Goal: Task Accomplishment & Management: Use online tool/utility

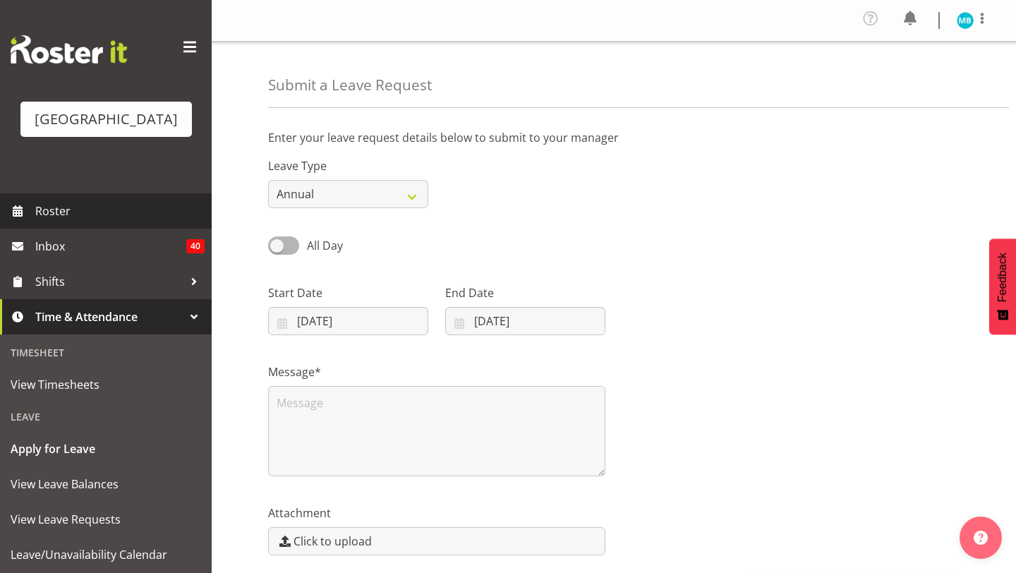
scroll to position [38, 0]
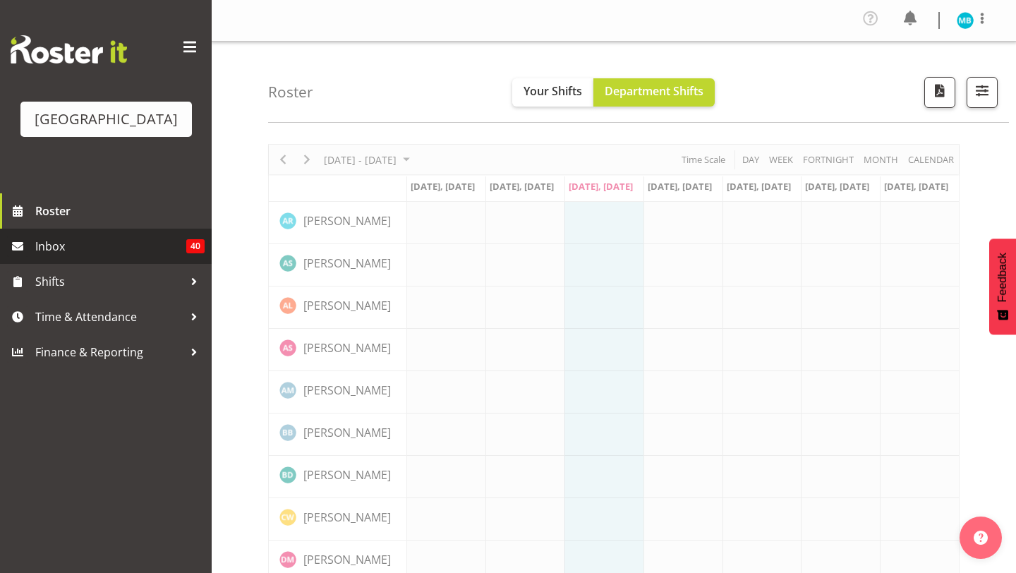
click at [133, 253] on span "Inbox" at bounding box center [110, 246] width 151 height 21
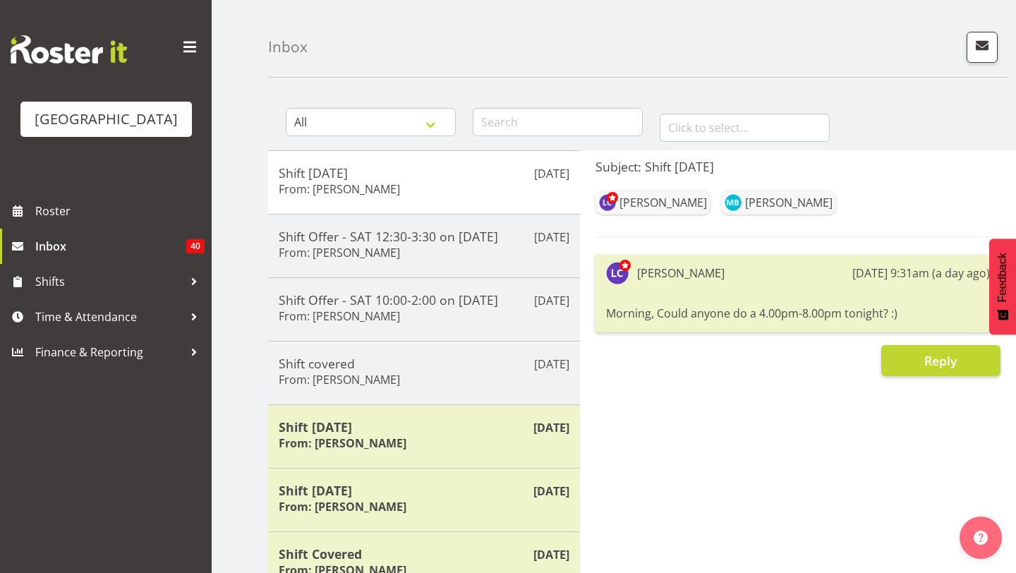
scroll to position [59, 0]
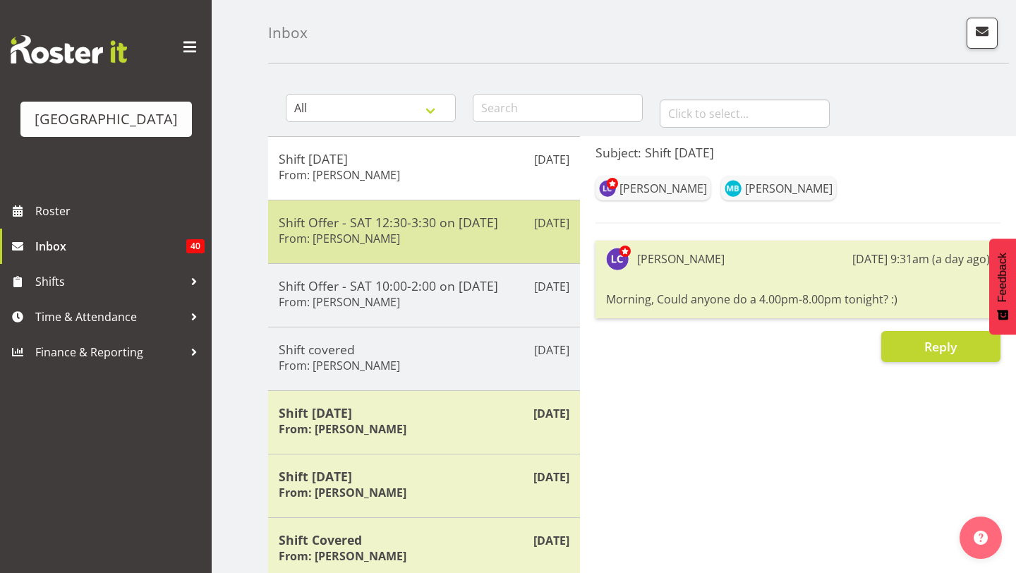
click at [487, 231] on div "Shift Offer - SAT 12:30-3:30 on [DATE] From: [PERSON_NAME]" at bounding box center [424, 231] width 291 height 35
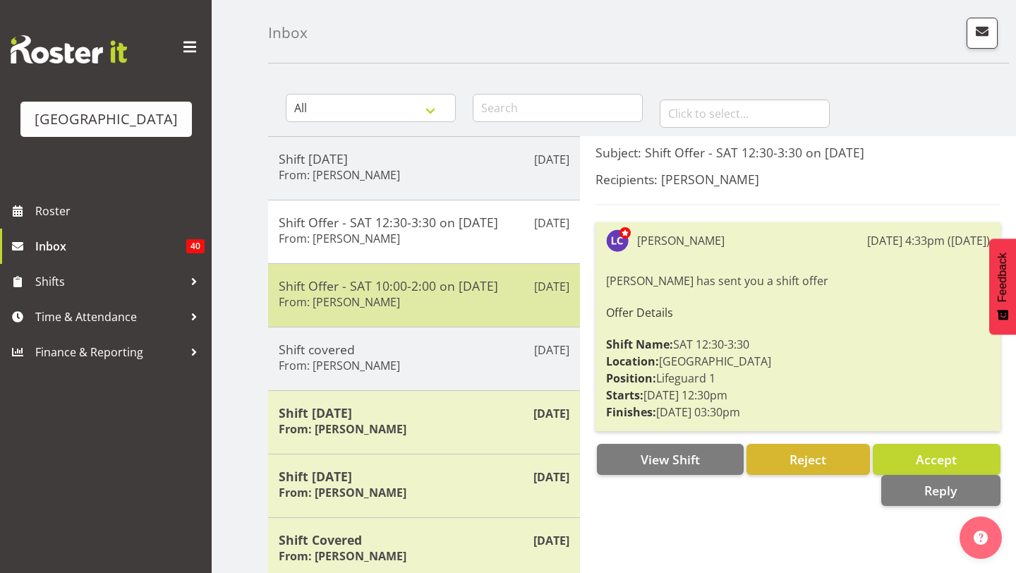
click at [501, 299] on div "Shift Offer - SAT 10:00-2:00 on [DATE] From: [PERSON_NAME]" at bounding box center [424, 295] width 291 height 35
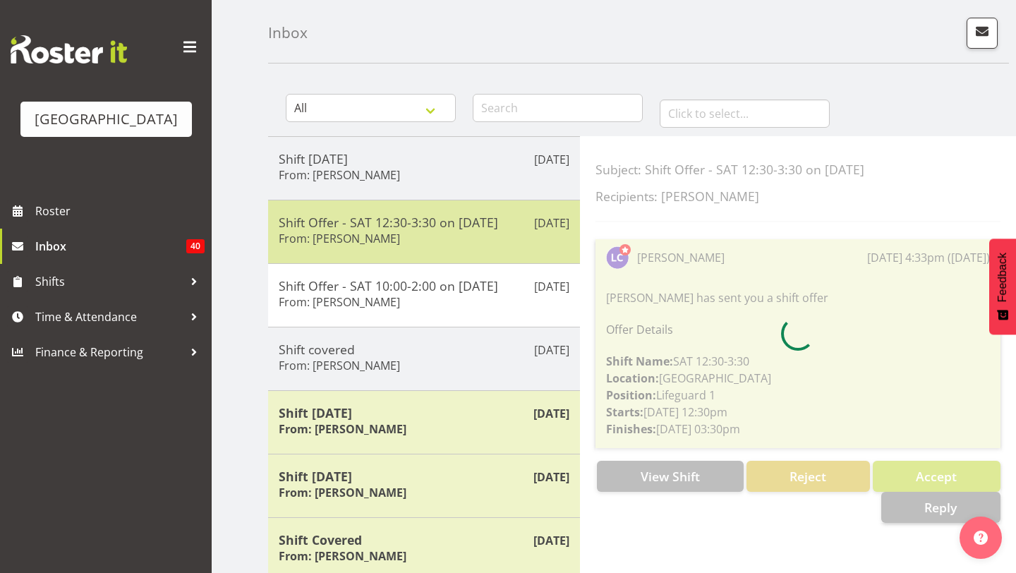
click at [506, 247] on div "Shift Offer - SAT 12:30-3:30 on [DATE] From: [PERSON_NAME]" at bounding box center [424, 231] width 291 height 35
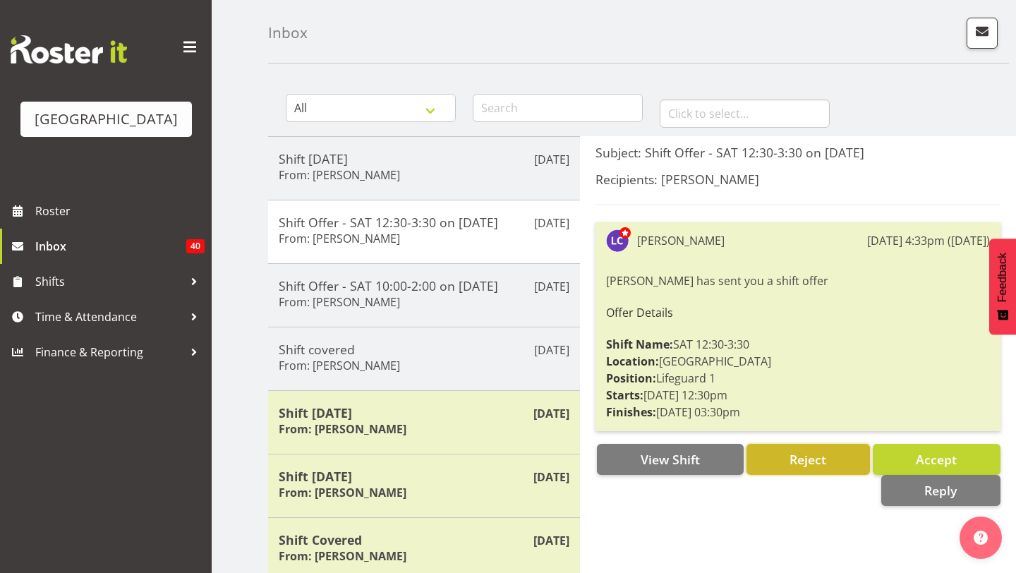
click at [798, 468] on span "Reject" at bounding box center [807, 459] width 37 height 18
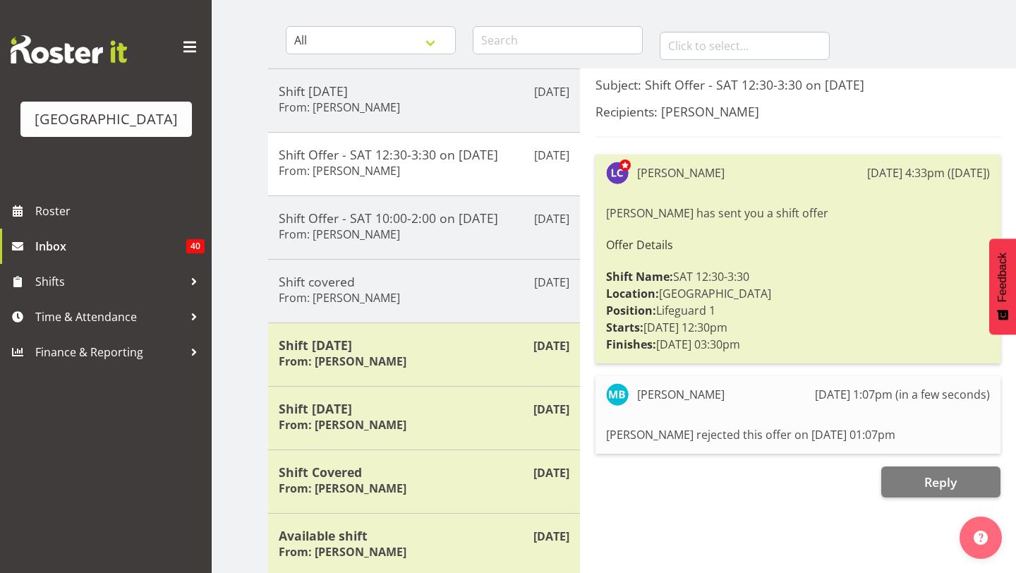
scroll to position [178, 0]
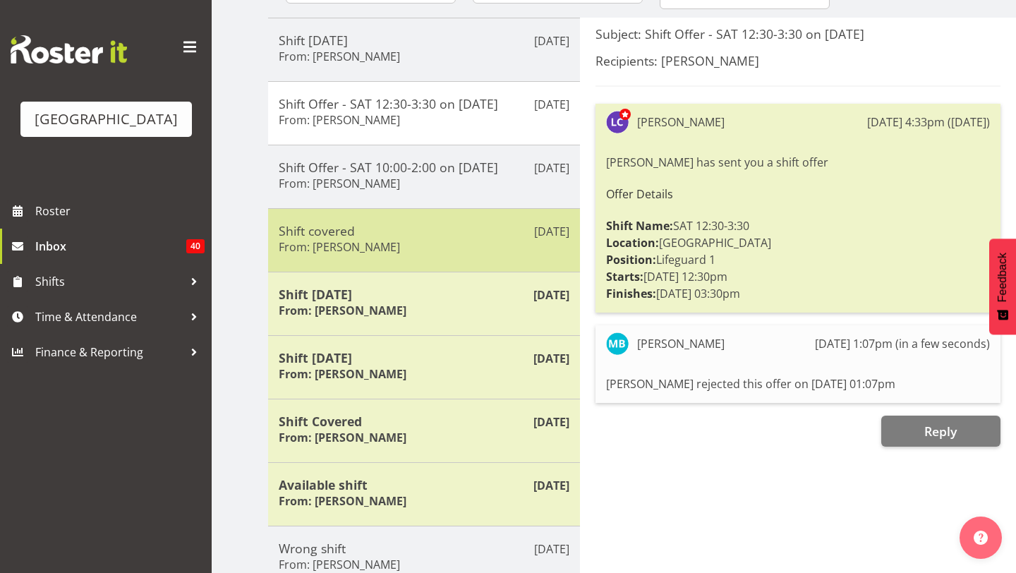
click at [512, 226] on h5 "Shift covered" at bounding box center [424, 231] width 291 height 16
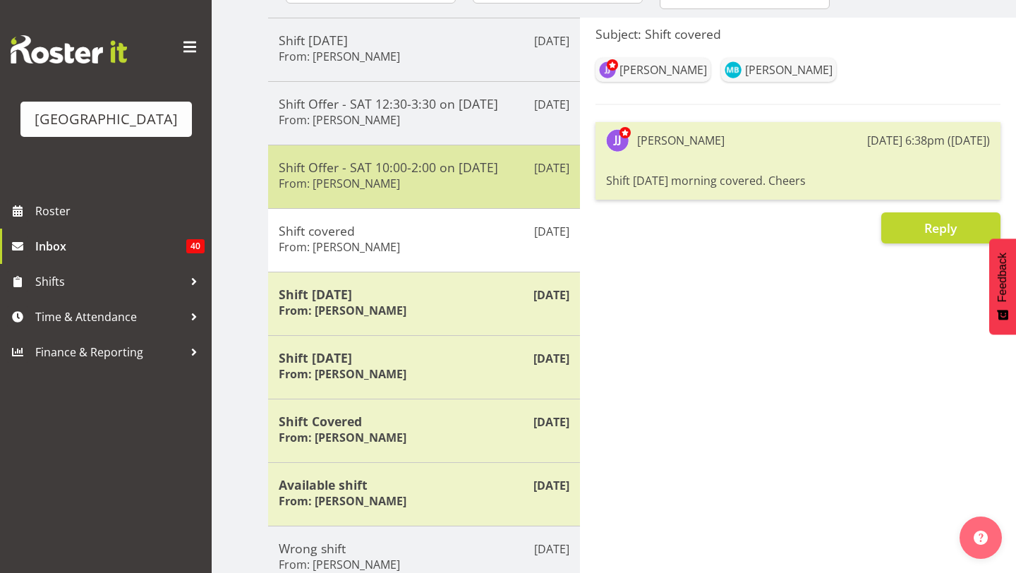
click at [489, 169] on h5 "Shift Offer - SAT 10:00-2:00 on [DATE]" at bounding box center [424, 167] width 291 height 16
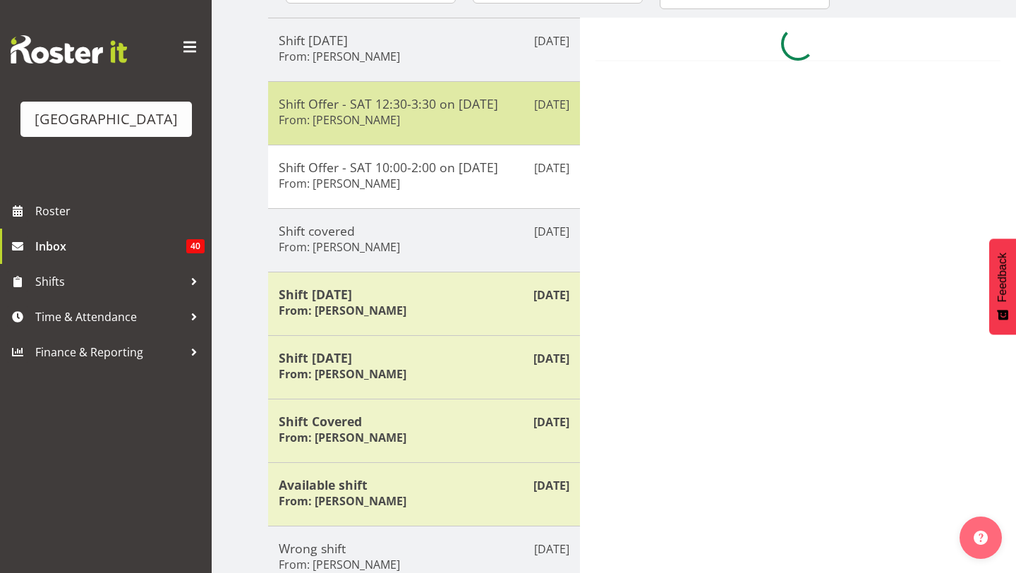
scroll to position [30, 0]
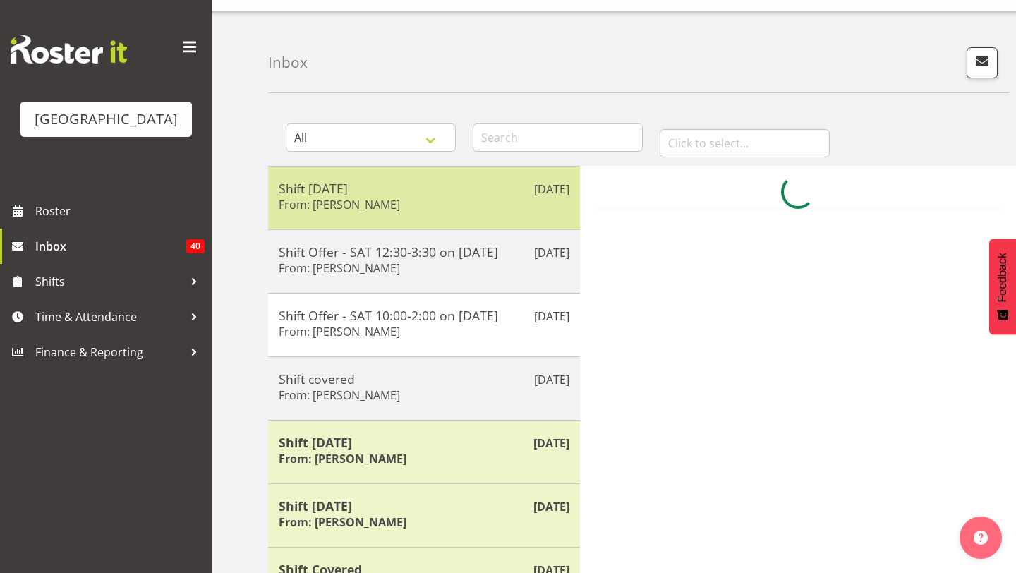
click at [460, 198] on div "Shift [DATE] From: [PERSON_NAME]" at bounding box center [424, 198] width 291 height 35
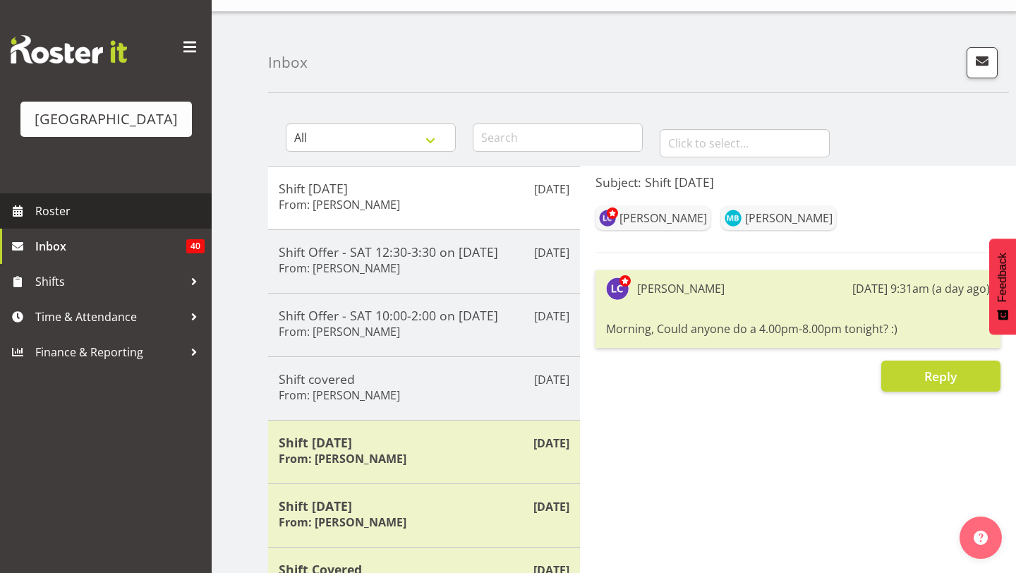
click at [144, 212] on span "Roster" at bounding box center [119, 210] width 169 height 21
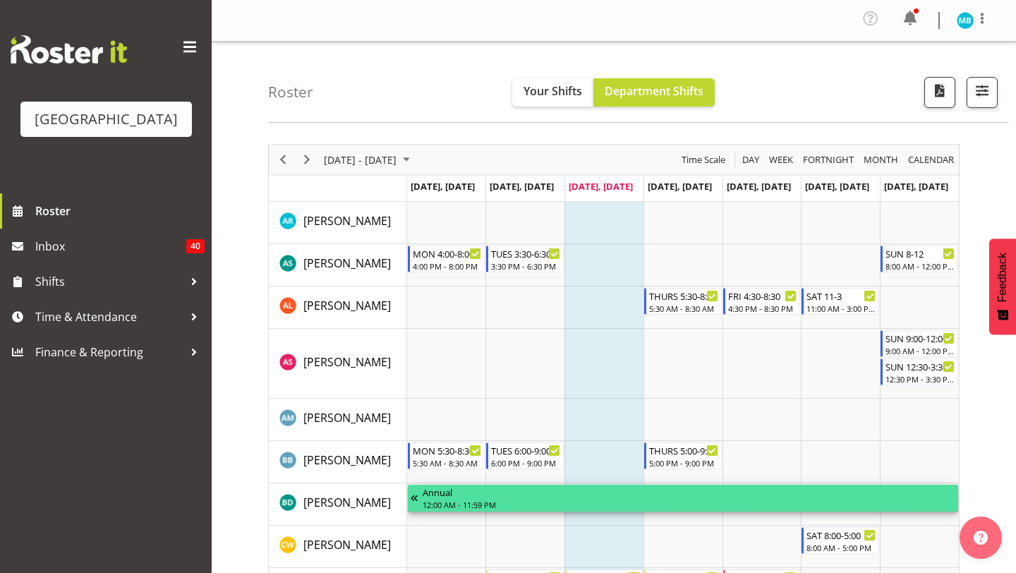
click at [484, 508] on div "12:00 AM - 11:59 PM" at bounding box center [689, 504] width 533 height 11
drag, startPoint x: 482, startPoint y: 506, endPoint x: 483, endPoint y: 459, distance: 47.3
click at [407, 202] on div "MON 4:00-8:00 4:00 PM - 8:00 PM TUES 3:30-6:30 3:30 PM - 6:30 PM SUN 8-12 8:00 …" at bounding box center [407, 202] width 0 height 0
click at [416, 497] on div "Timeline Week of August 27, 2025" at bounding box center [417, 498] width 12 height 27
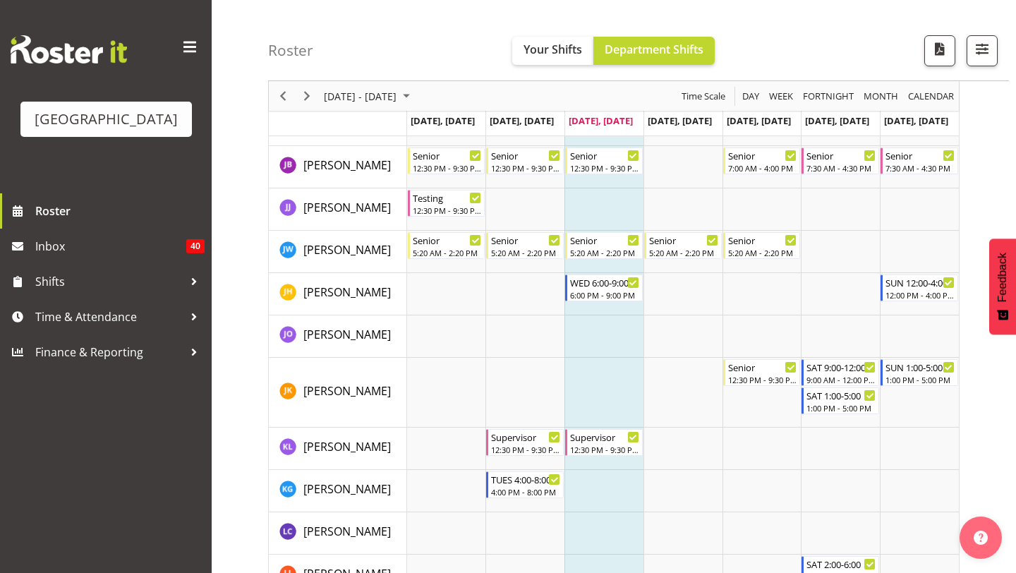
scroll to position [829, 0]
click at [458, 196] on div "Testing" at bounding box center [448, 195] width 70 height 14
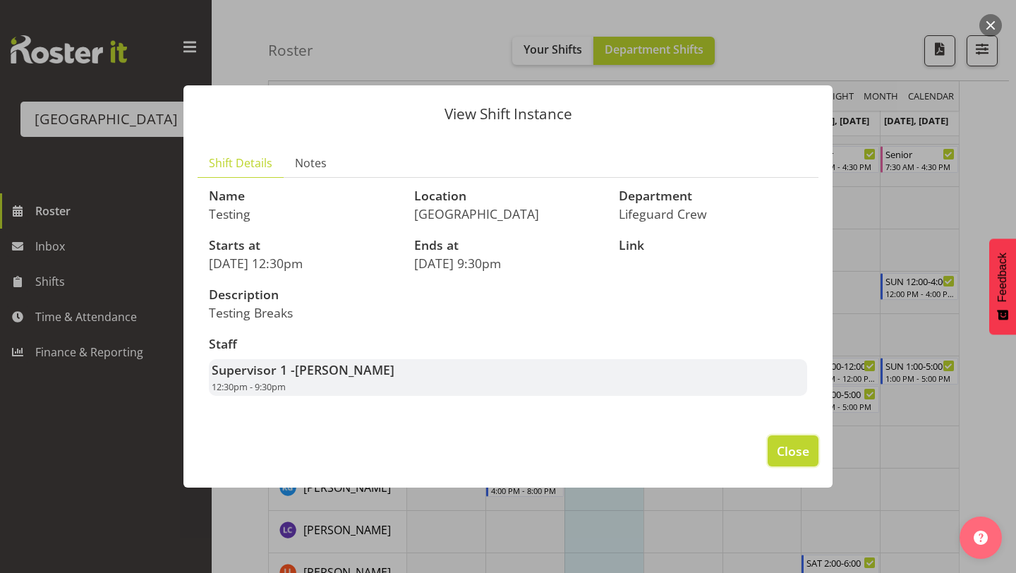
click at [800, 435] on button "Close" at bounding box center [792, 450] width 51 height 31
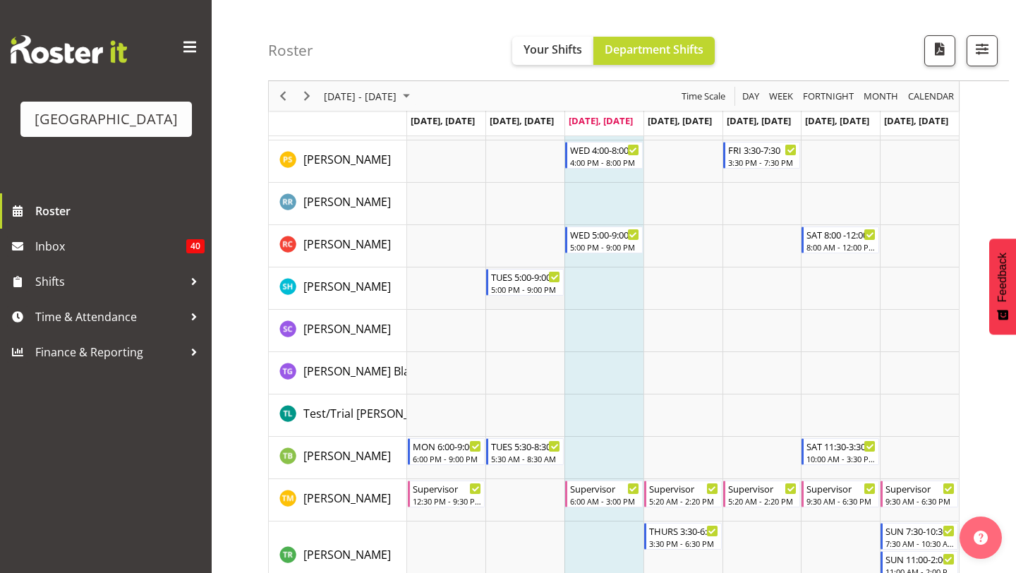
scroll to position [1595, 0]
